Goal: Task Accomplishment & Management: Use online tool/utility

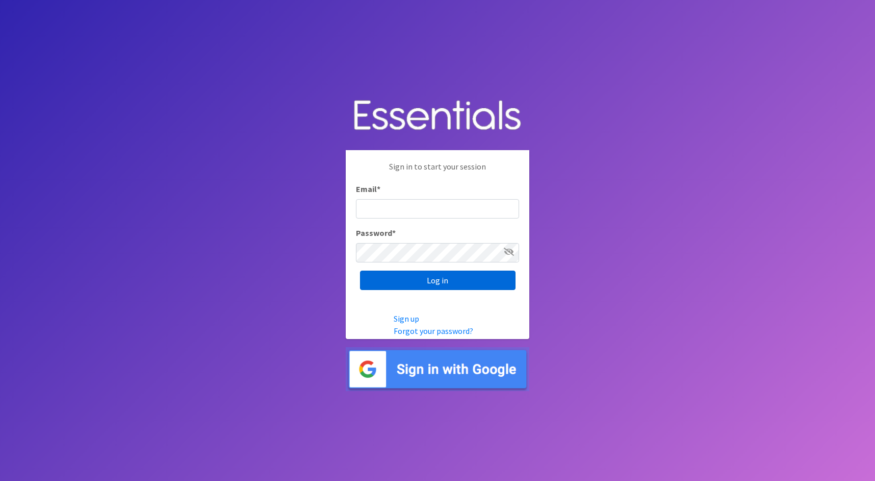
type input "cathy@alohadiaperbank.org"
click at [444, 283] on input "Log in" at bounding box center [438, 279] width 156 height 19
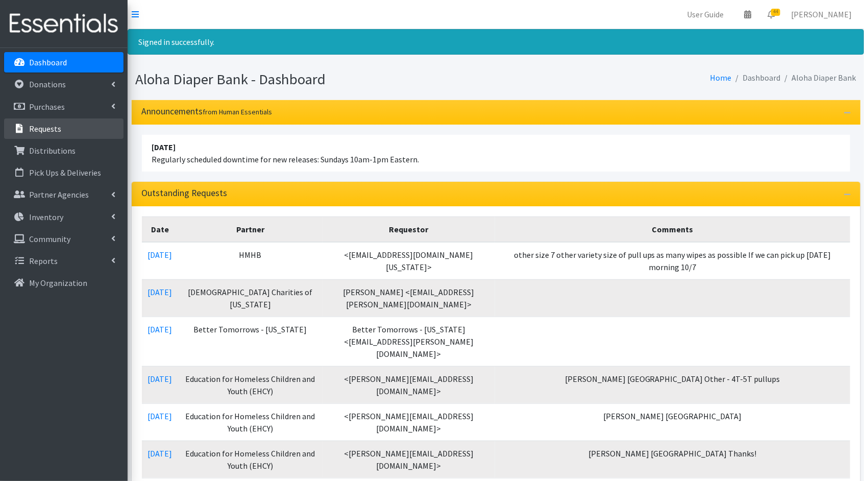
click at [50, 131] on p "Requests" at bounding box center [45, 128] width 32 height 10
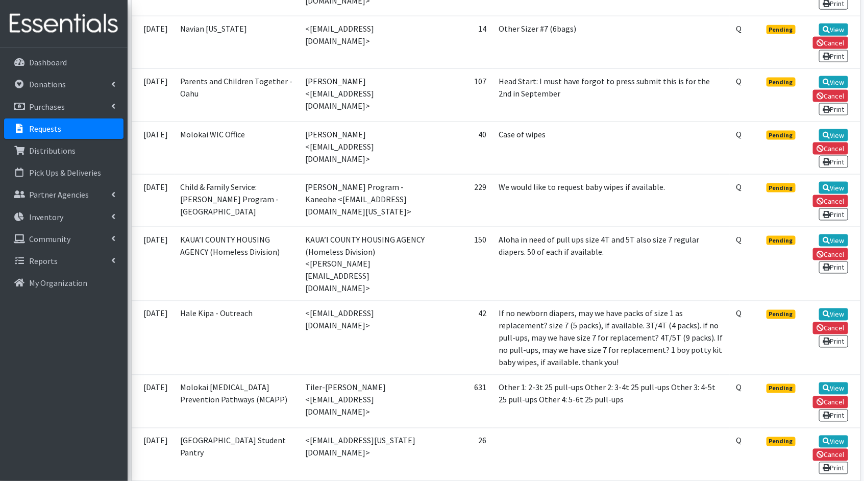
scroll to position [607, 0]
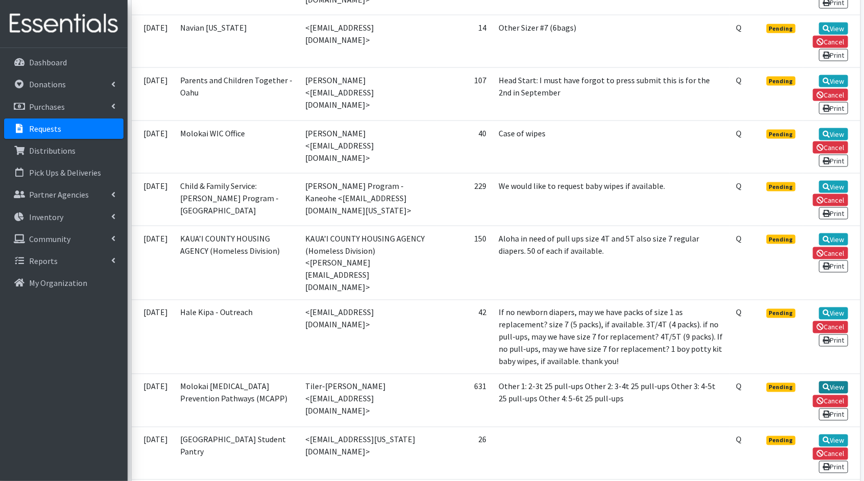
click at [843, 381] on link "View" at bounding box center [833, 387] width 29 height 12
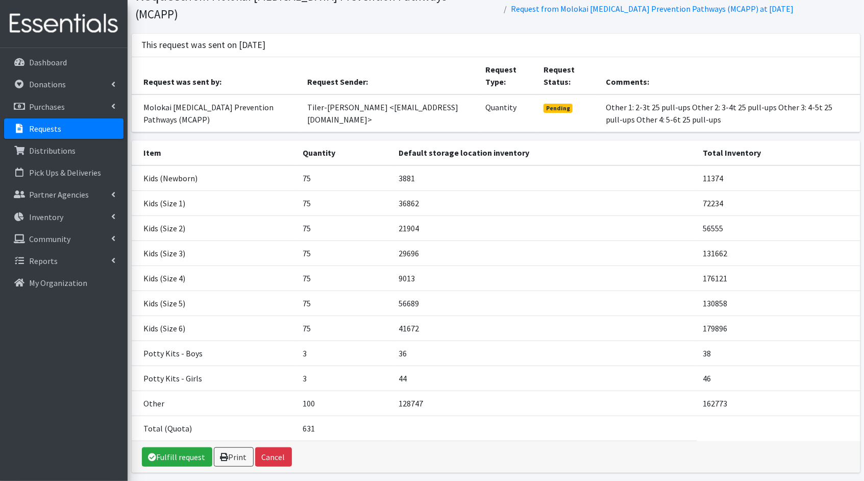
scroll to position [80, 0]
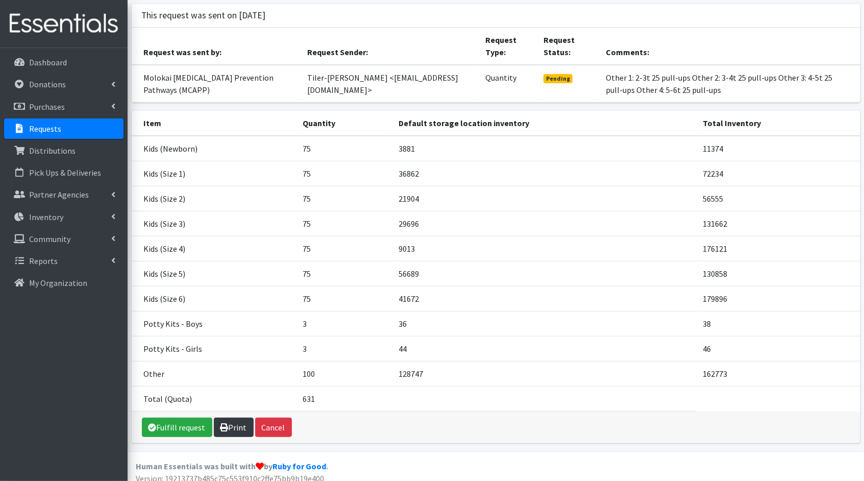
click at [222, 423] on icon at bounding box center [224, 427] width 8 height 8
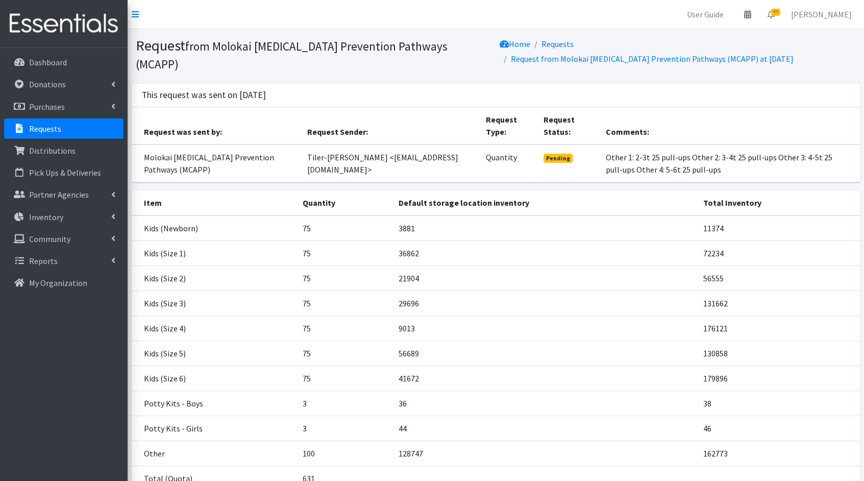
scroll to position [80, 0]
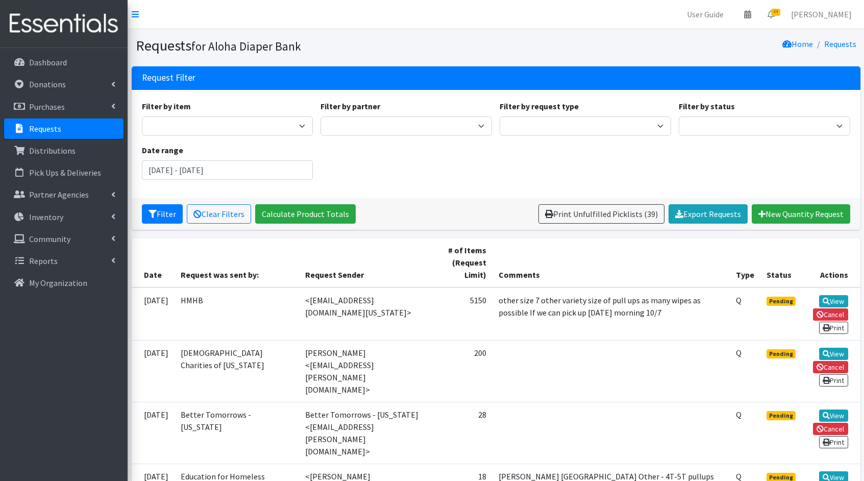
scroll to position [607, 0]
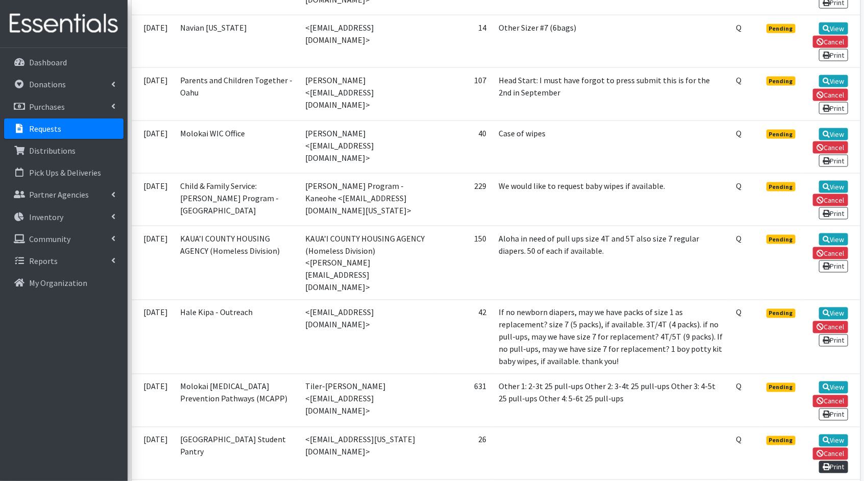
click at [842, 461] on link "Print" at bounding box center [833, 467] width 29 height 12
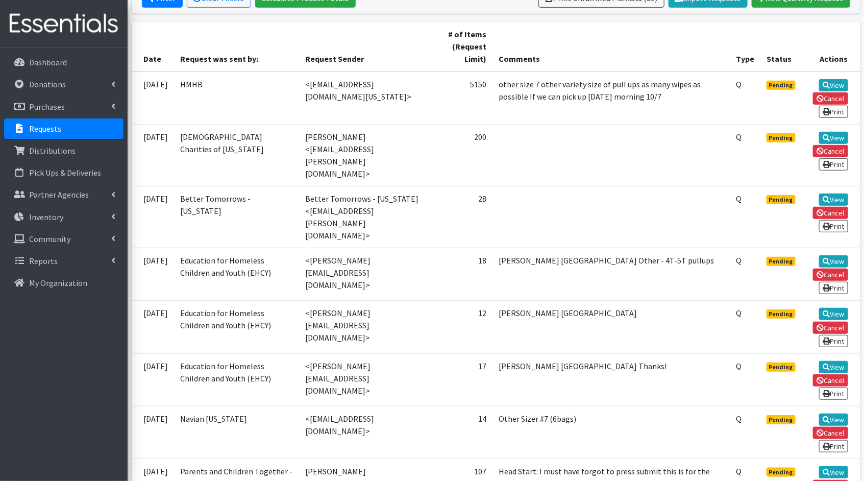
scroll to position [213, 0]
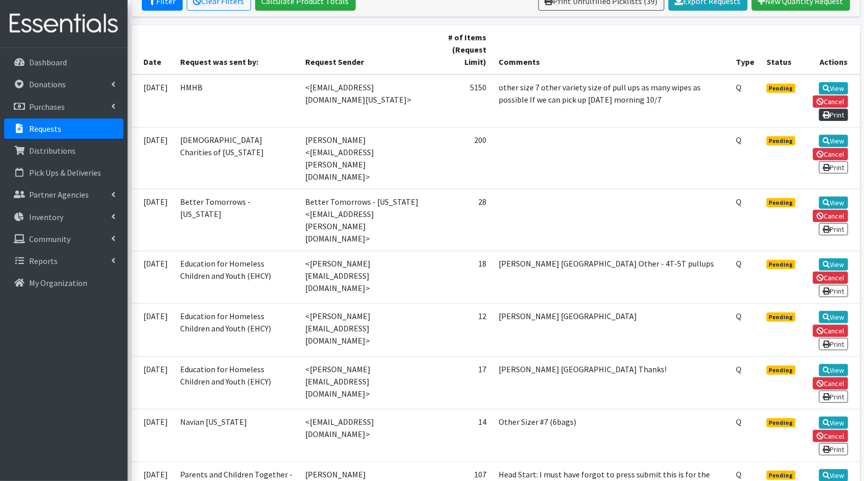
click at [834, 114] on link "Print" at bounding box center [833, 115] width 29 height 12
